Goal: Information Seeking & Learning: Learn about a topic

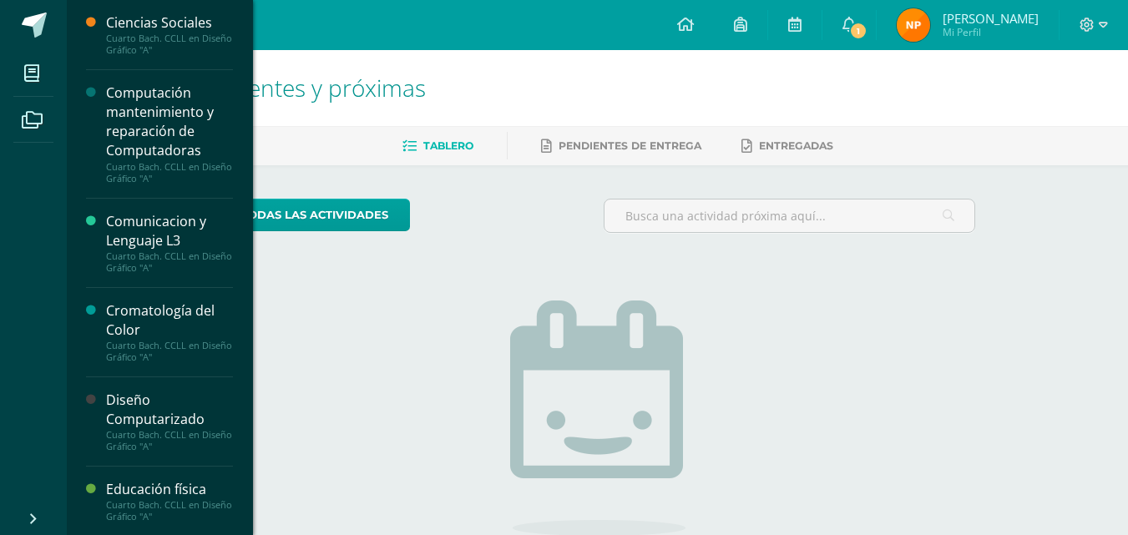
click at [12, 73] on li "Mis cursos" at bounding box center [33, 73] width 67 height 47
click at [130, 124] on div "Computación mantenimiento y reparación de Computadoras" at bounding box center [169, 121] width 127 height 77
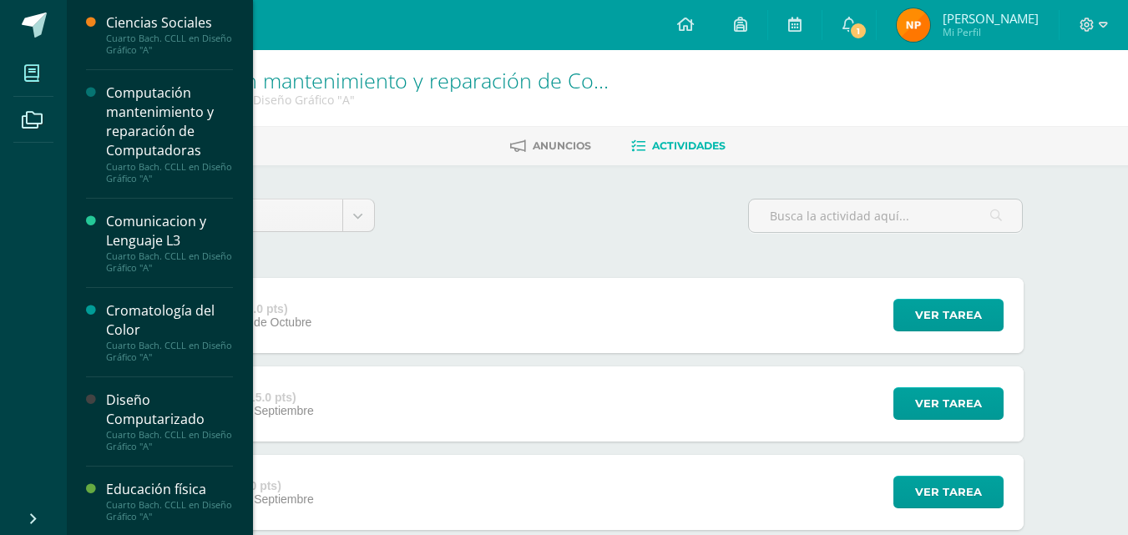
click at [36, 78] on icon at bounding box center [31, 73] width 15 height 17
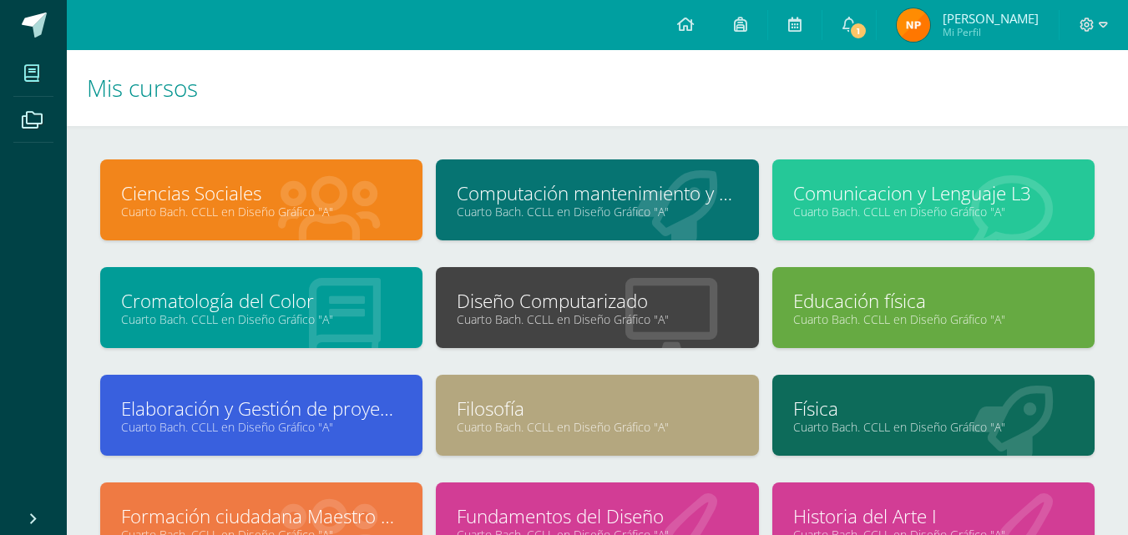
click at [689, 313] on link "Cuarto Bach. CCLL en Diseño Gráfico "A"" at bounding box center [597, 319] width 280 height 16
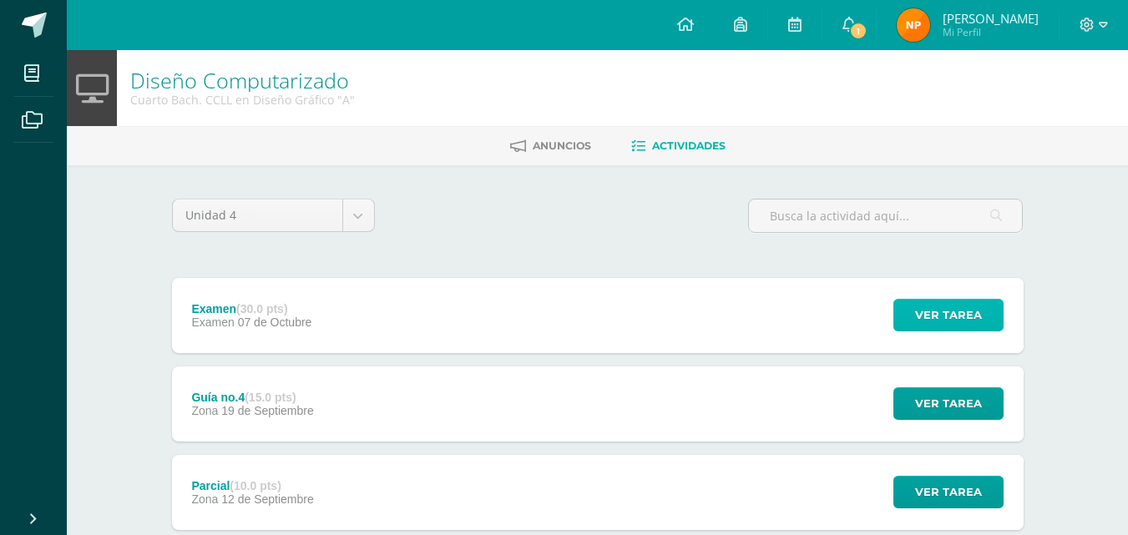
click at [900, 306] on button "Ver tarea" at bounding box center [948, 315] width 110 height 33
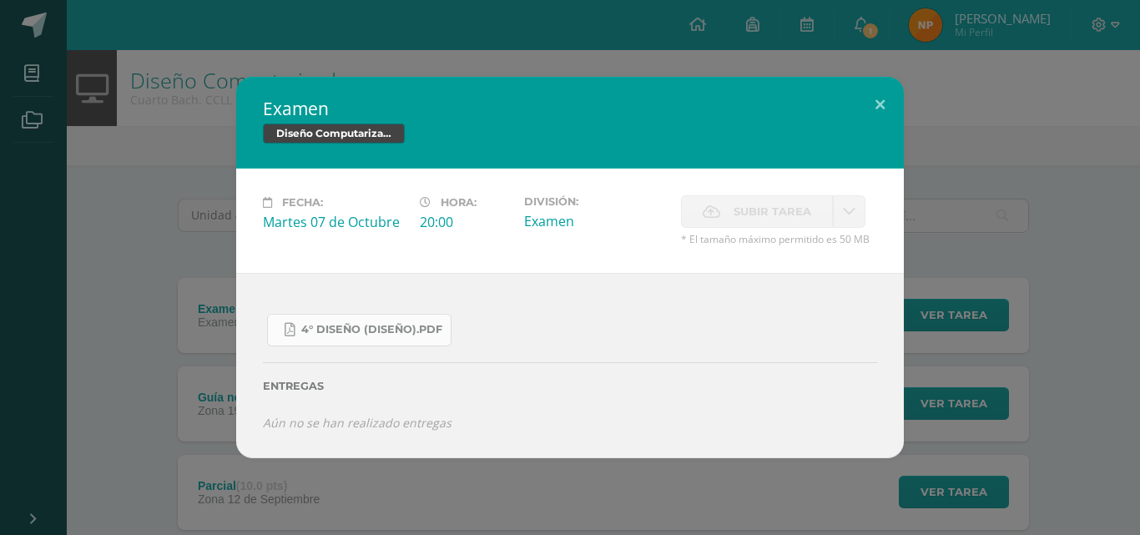
click at [389, 327] on span "4° Diseño (Diseño).pdf" at bounding box center [371, 329] width 141 height 13
